Goal: Task Accomplishment & Management: Manage account settings

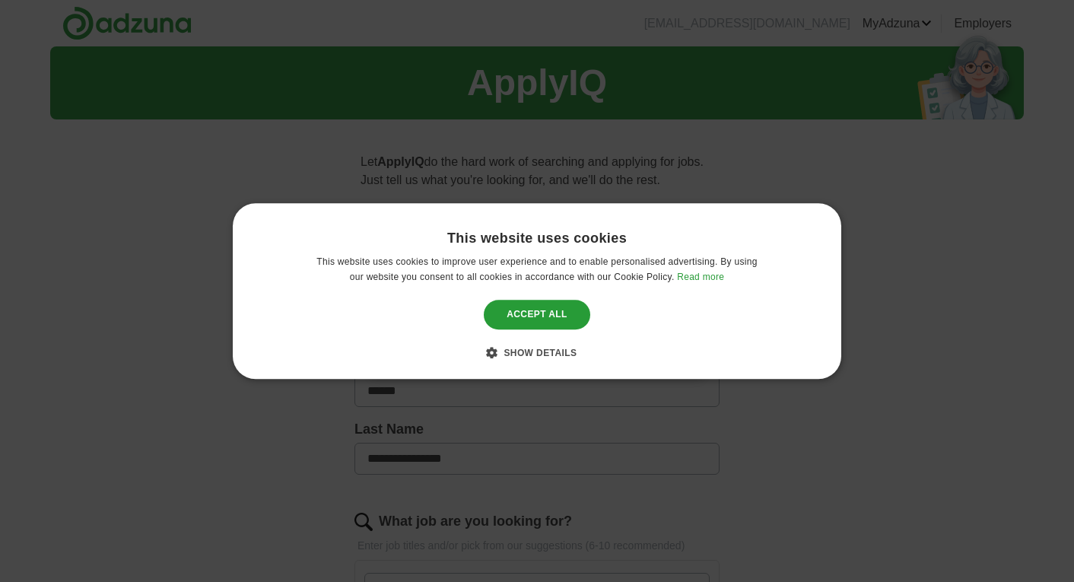
click at [559, 364] on div "This website uses cookies This website uses cookies to improve user experience …" at bounding box center [537, 291] width 609 height 176
click at [558, 358] on div "Show details Hide details" at bounding box center [538, 352] width 80 height 15
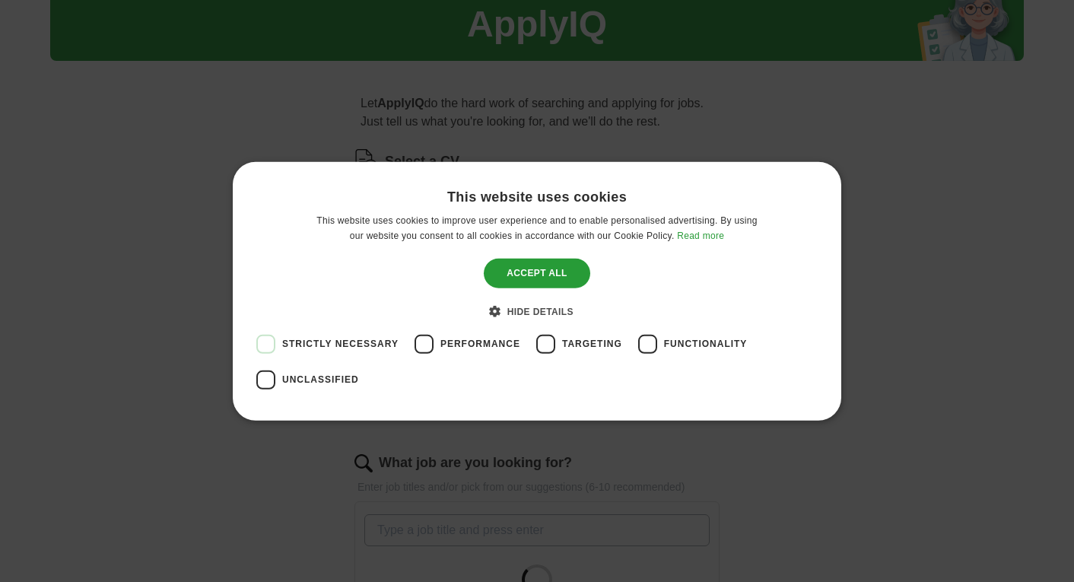
scroll to position [61, 0]
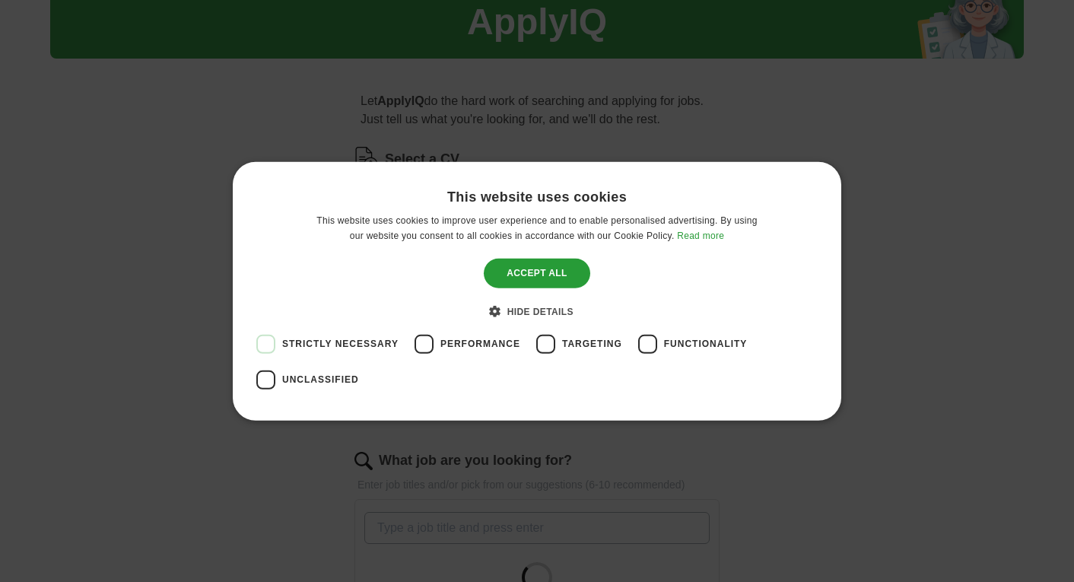
click at [471, 347] on span "Performance" at bounding box center [480, 344] width 80 height 14
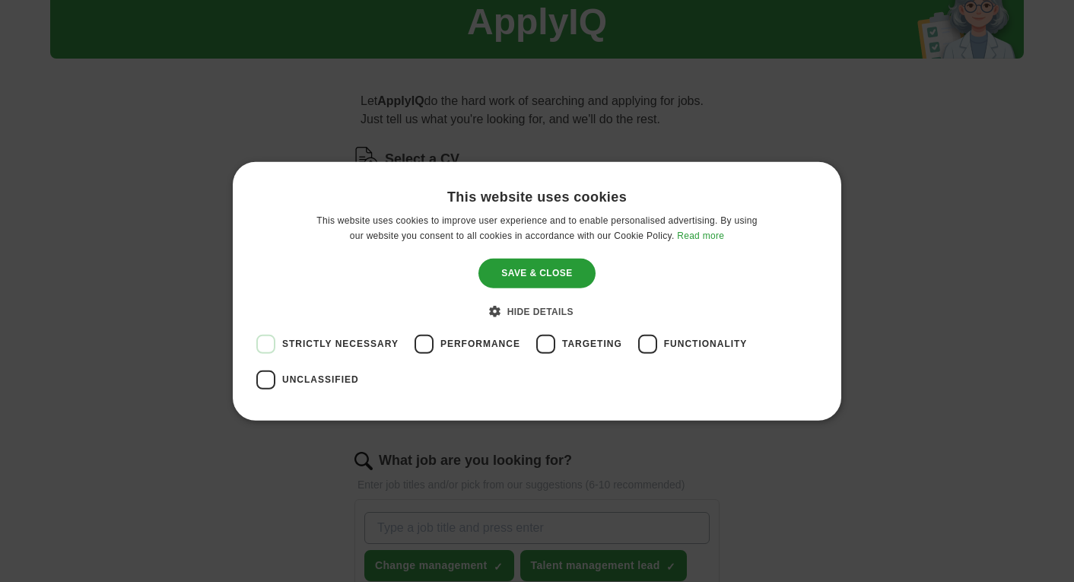
click at [294, 382] on span "Unclassified" at bounding box center [320, 380] width 77 height 14
click at [572, 261] on div "Save & Close" at bounding box center [537, 273] width 116 height 29
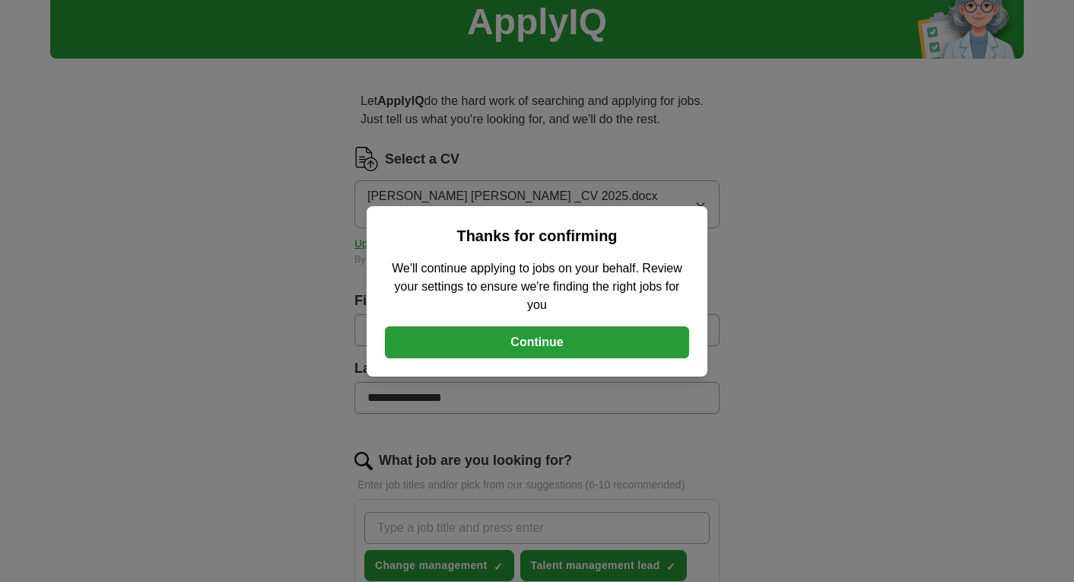
click at [562, 326] on button "Continue" at bounding box center [537, 342] width 304 height 32
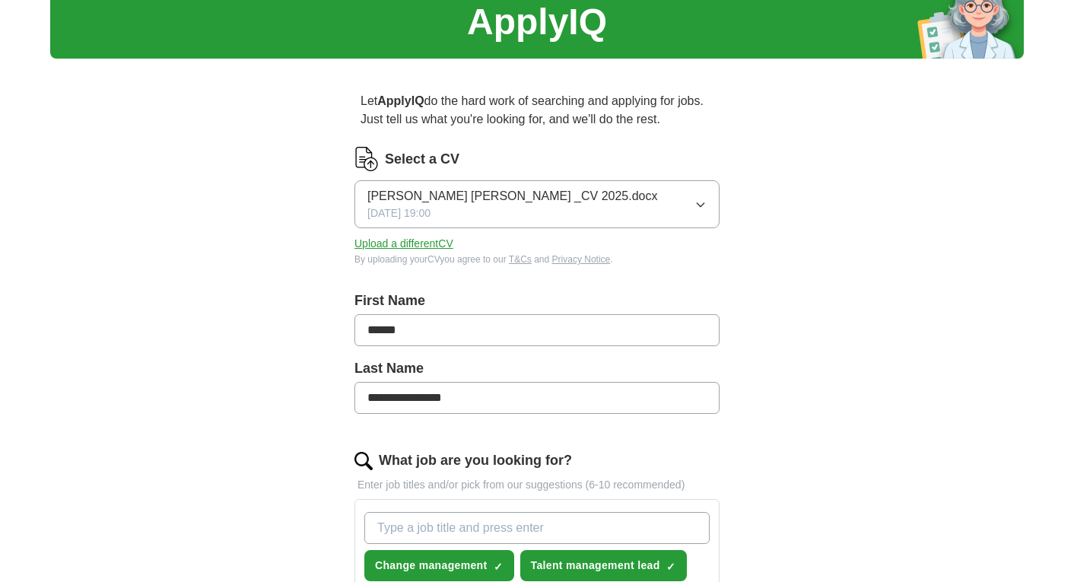
click at [528, 202] on span "[PERSON_NAME] [PERSON_NAME] _CV 2025.docx" at bounding box center [512, 196] width 290 height 18
click at [384, 245] on button "Upload a different CV" at bounding box center [404, 244] width 99 height 16
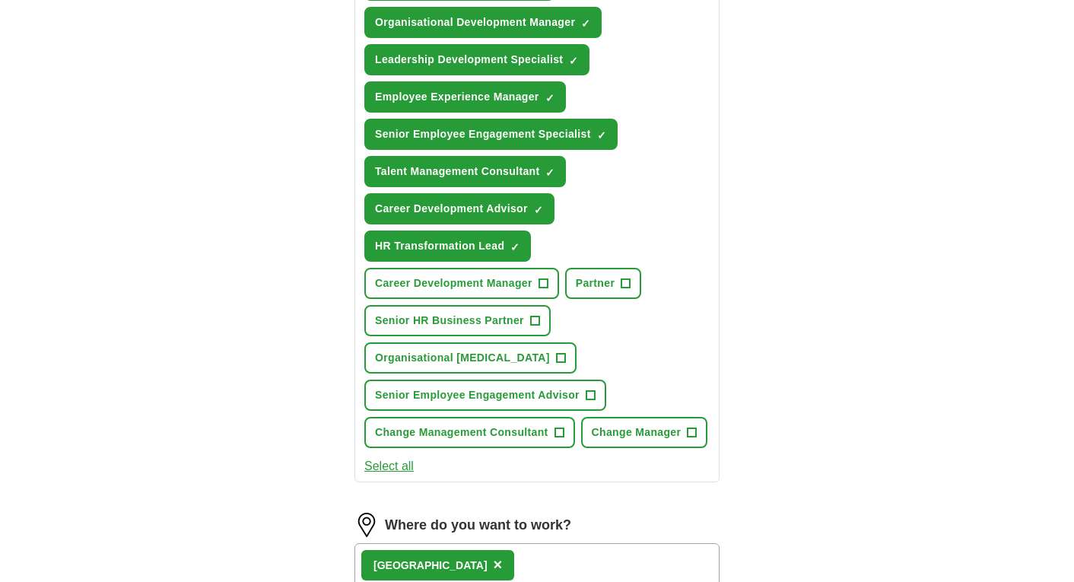
scroll to position [809, 0]
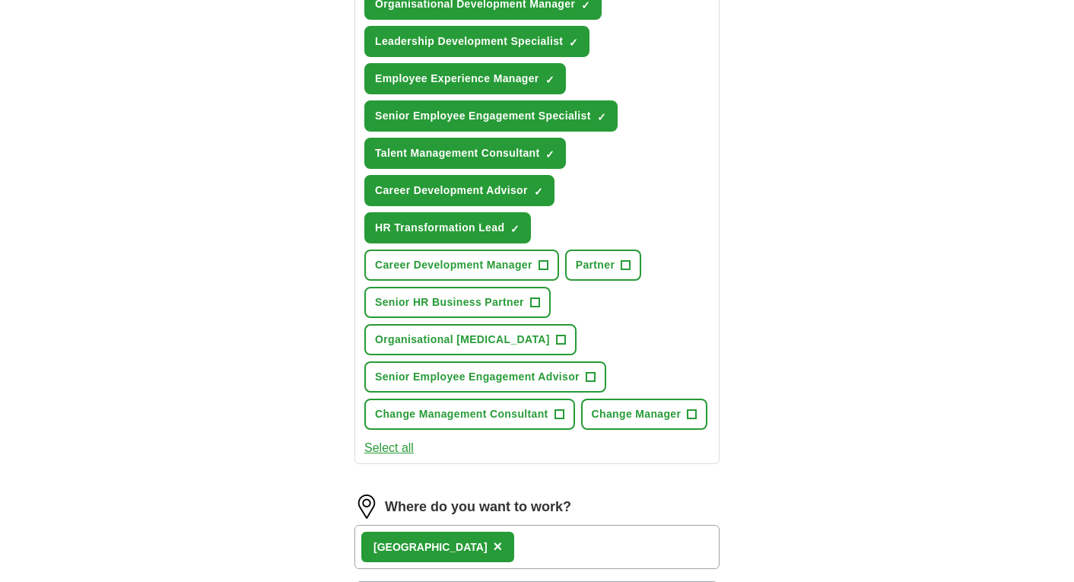
click at [547, 268] on span "+" at bounding box center [543, 265] width 9 height 12
click at [564, 414] on span "+" at bounding box center [559, 415] width 9 height 12
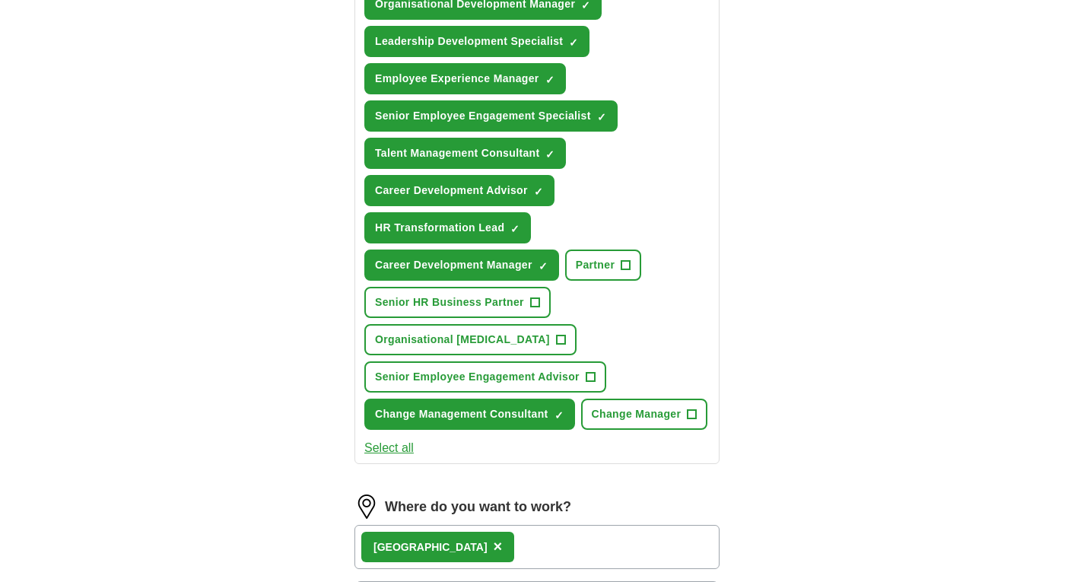
click at [556, 342] on span "+" at bounding box center [560, 340] width 9 height 12
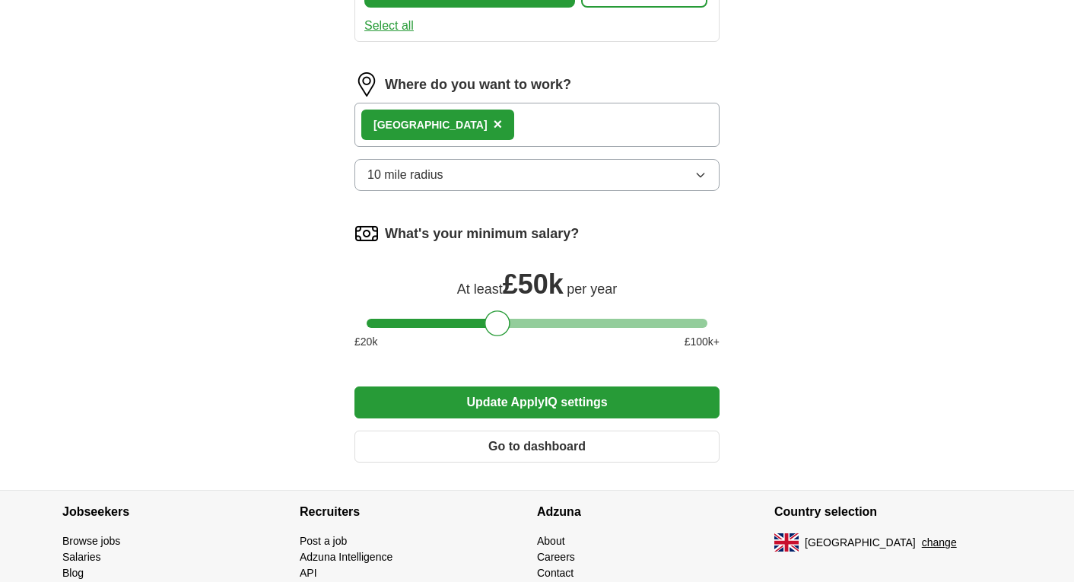
scroll to position [1241, 0]
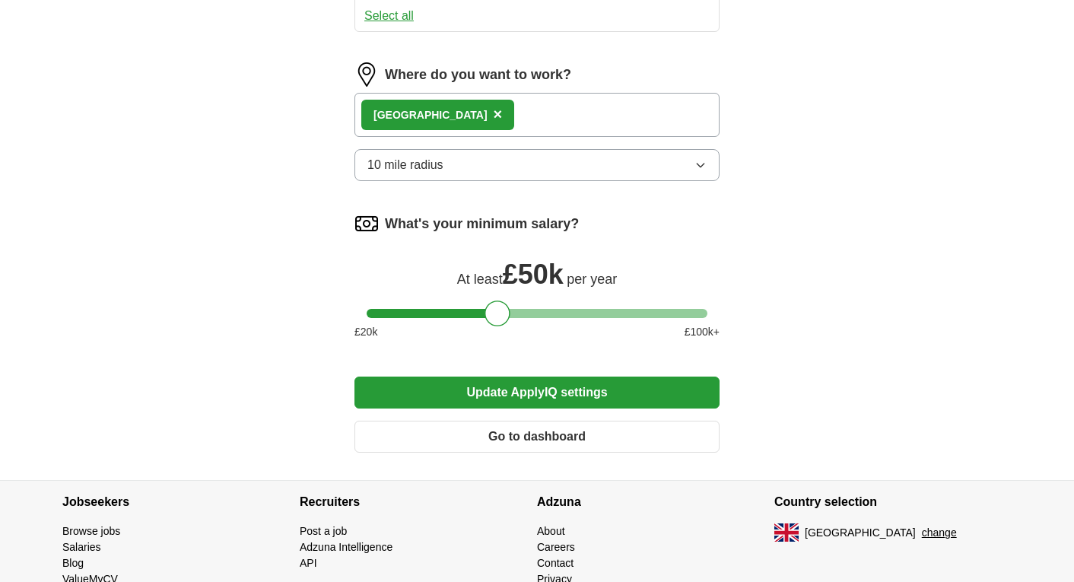
click at [509, 409] on button "Update ApplyIQ settings" at bounding box center [537, 393] width 365 height 32
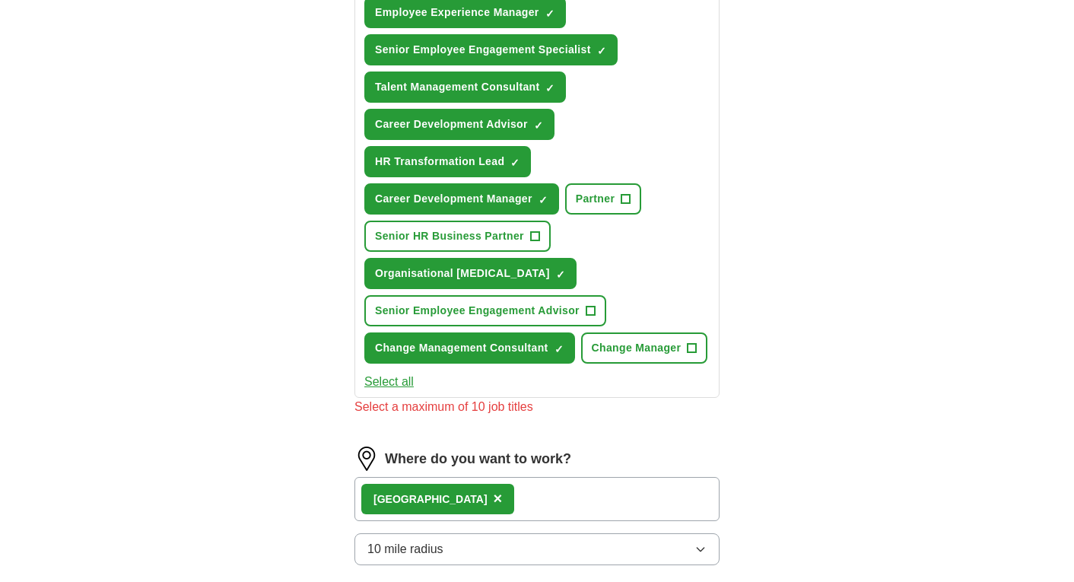
scroll to position [873, 0]
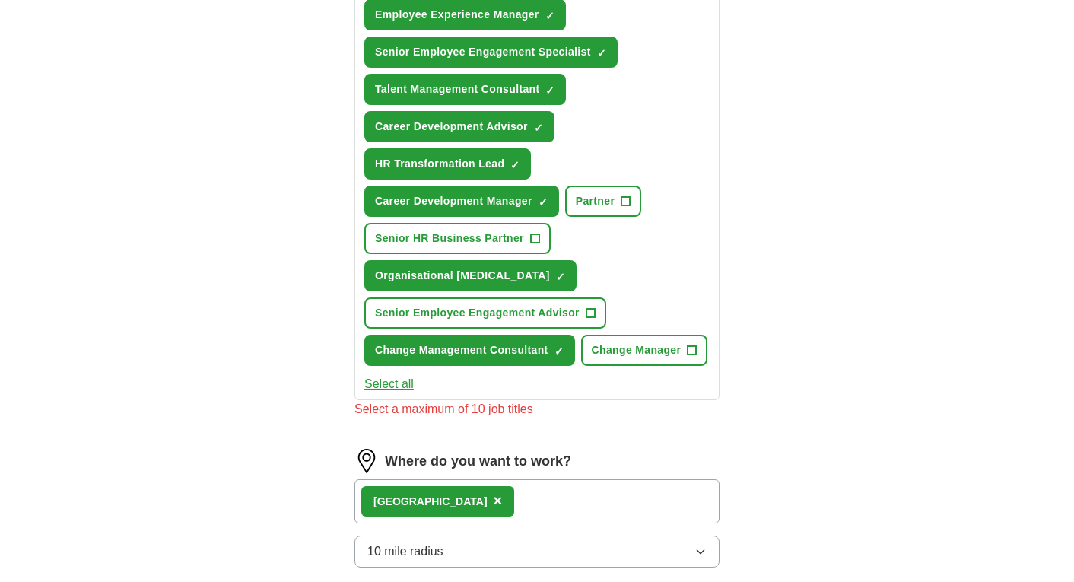
click at [0, 0] on span "×" at bounding box center [0, 0] width 0 height 0
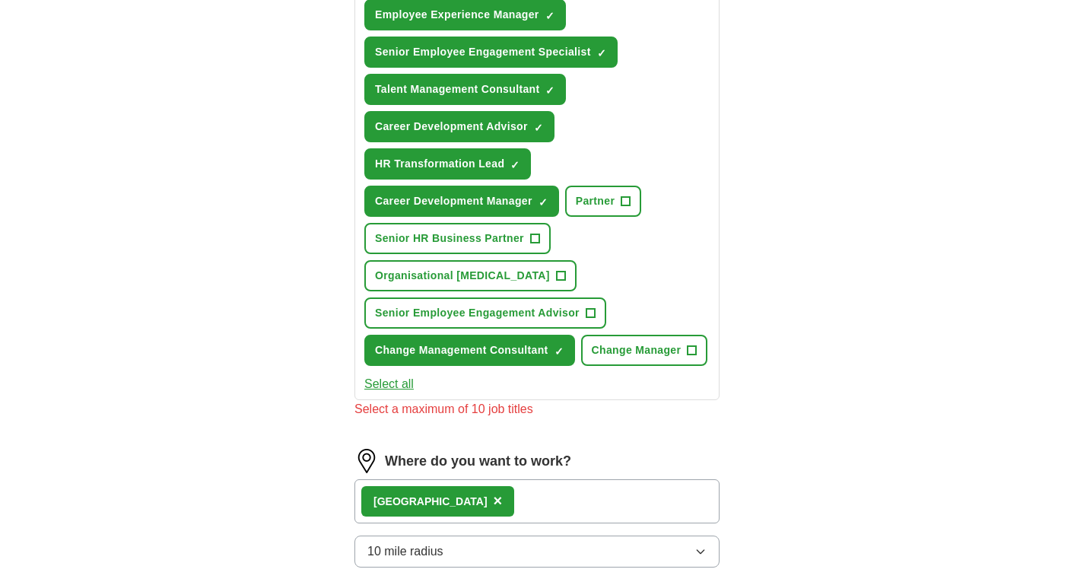
click at [0, 0] on span "×" at bounding box center [0, 0] width 0 height 0
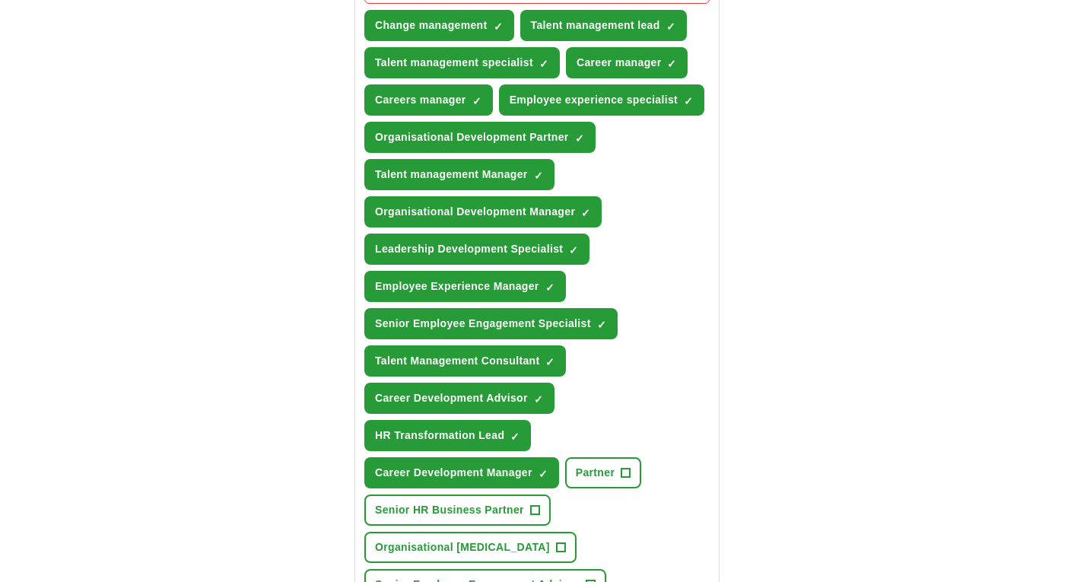
scroll to position [573, 0]
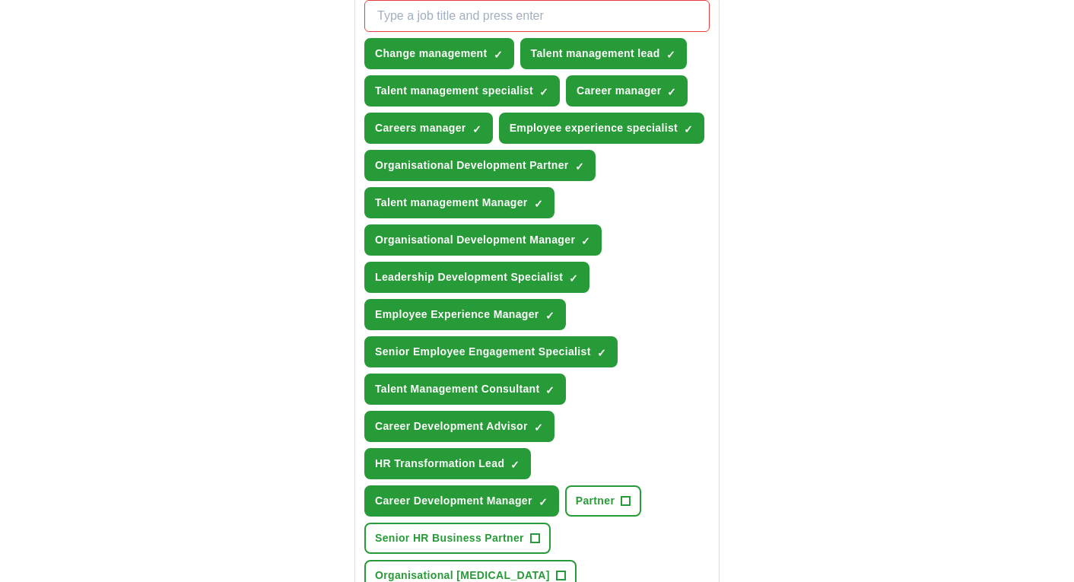
click at [484, 126] on button "Careers manager ✓ ×" at bounding box center [428, 128] width 129 height 31
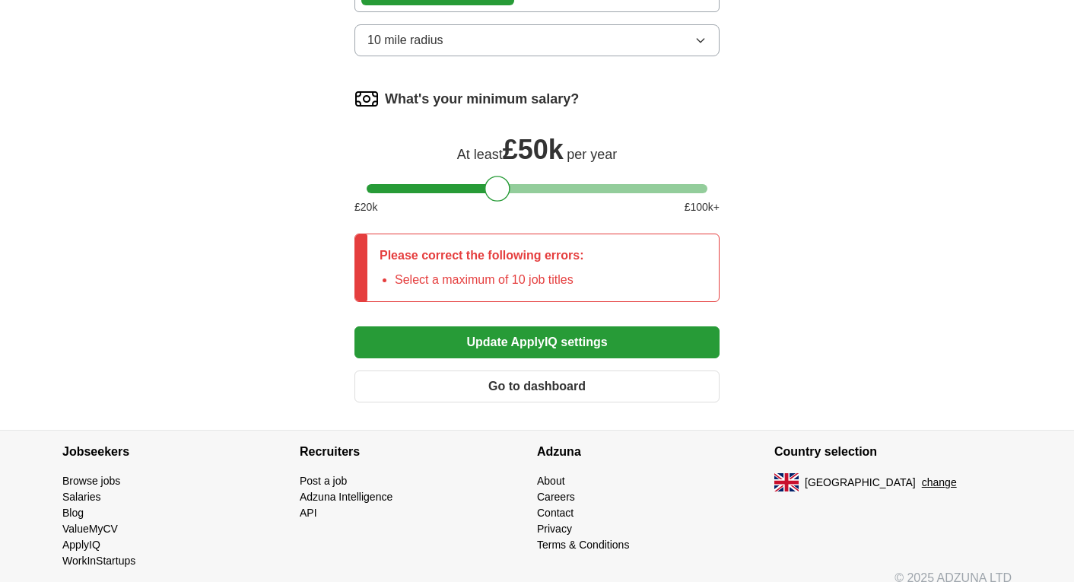
scroll to position [1389, 0]
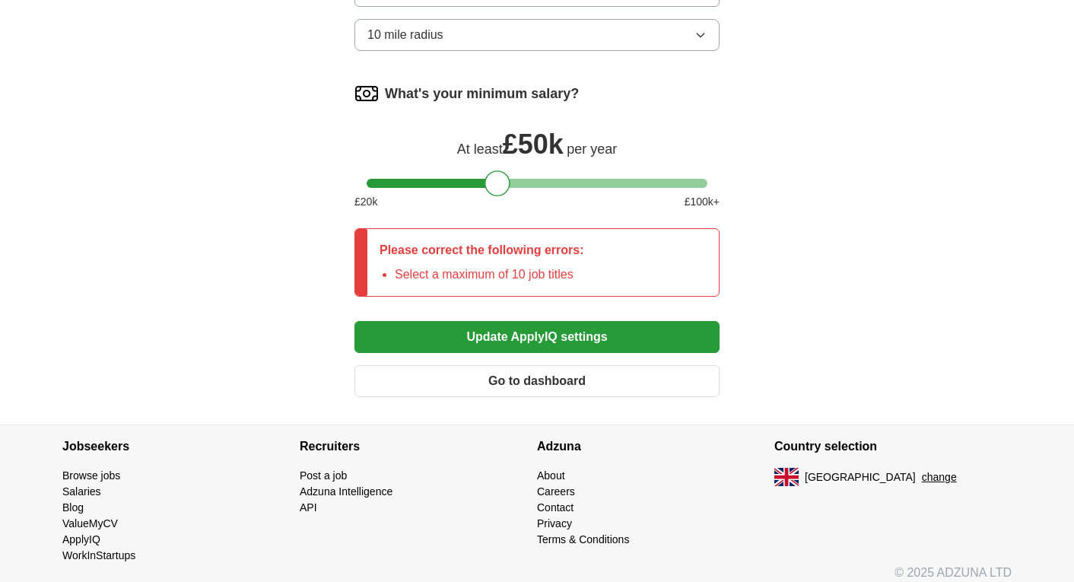
click at [552, 353] on button "Update ApplyIQ settings" at bounding box center [537, 337] width 365 height 32
click at [518, 353] on button "Update ApplyIQ settings" at bounding box center [537, 337] width 365 height 32
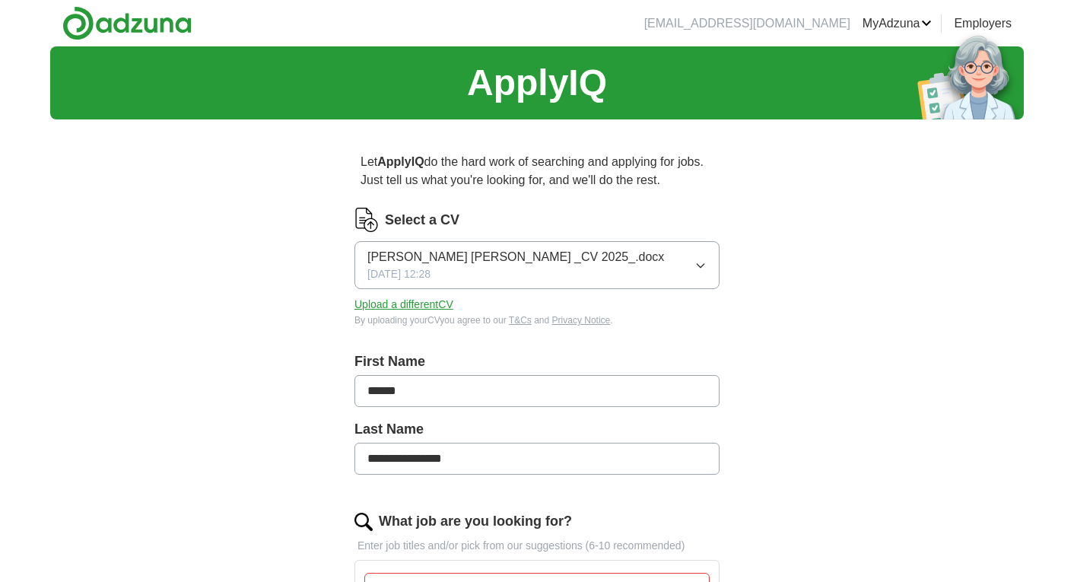
scroll to position [0, 0]
